Goal: Task Accomplishment & Management: Use online tool/utility

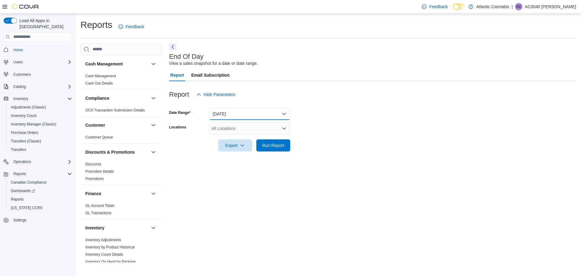
click at [228, 118] on button "[DATE]" at bounding box center [249, 114] width 81 height 12
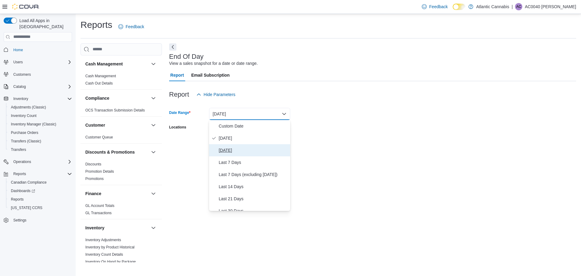
click at [226, 148] on span "[DATE]" at bounding box center [253, 150] width 69 height 7
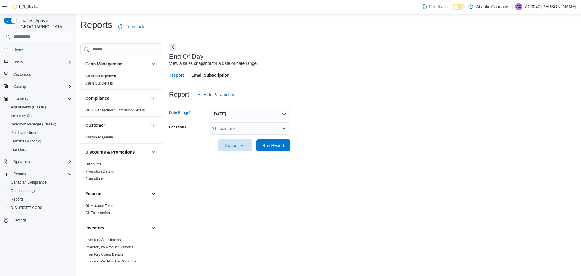
click at [224, 125] on div "All Locations" at bounding box center [249, 128] width 81 height 12
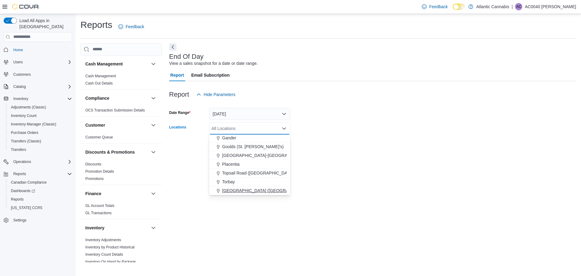
click at [235, 187] on button "[GEOGRAPHIC_DATA] ([GEOGRAPHIC_DATA][PERSON_NAME])" at bounding box center [249, 190] width 81 height 9
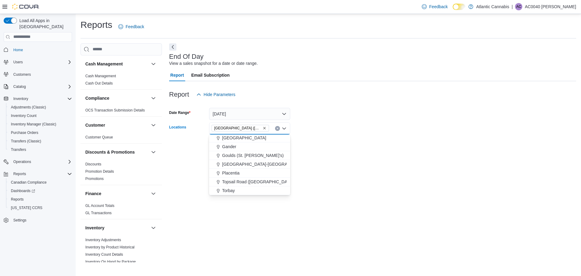
click at [330, 145] on form "Date Range [DATE] Locations [GEOGRAPHIC_DATA] ([GEOGRAPHIC_DATA][PERSON_NAME]) …" at bounding box center [372, 126] width 407 height 51
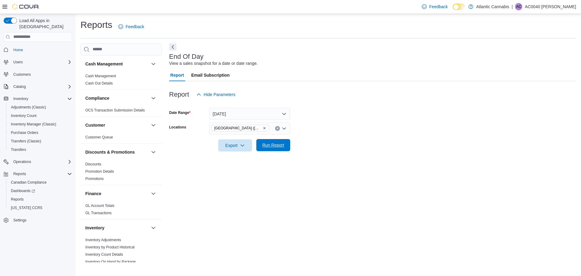
click at [282, 144] on span "Run Report" at bounding box center [273, 145] width 22 height 6
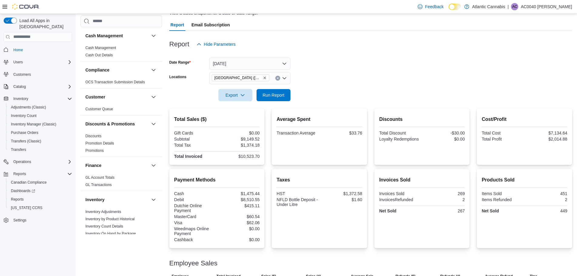
scroll to position [34, 0]
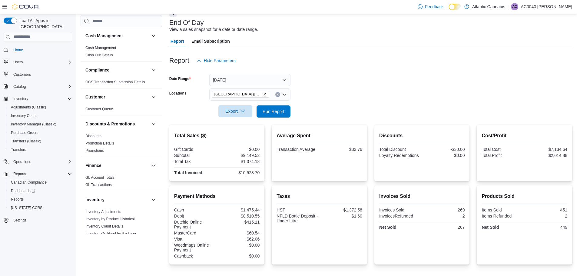
click at [246, 110] on span "Export" at bounding box center [235, 111] width 27 height 12
click at [241, 124] on span "Export to Excel" at bounding box center [235, 123] width 27 height 5
